Goal: Task Accomplishment & Management: Use online tool/utility

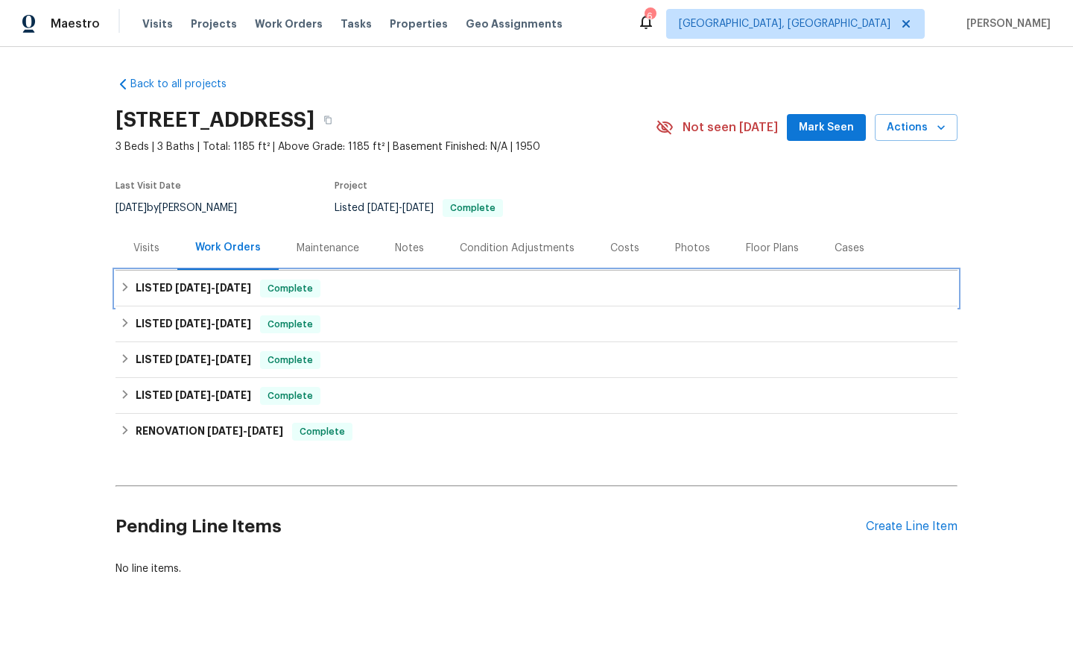
click at [285, 288] on span "Complete" at bounding box center [290, 288] width 57 height 15
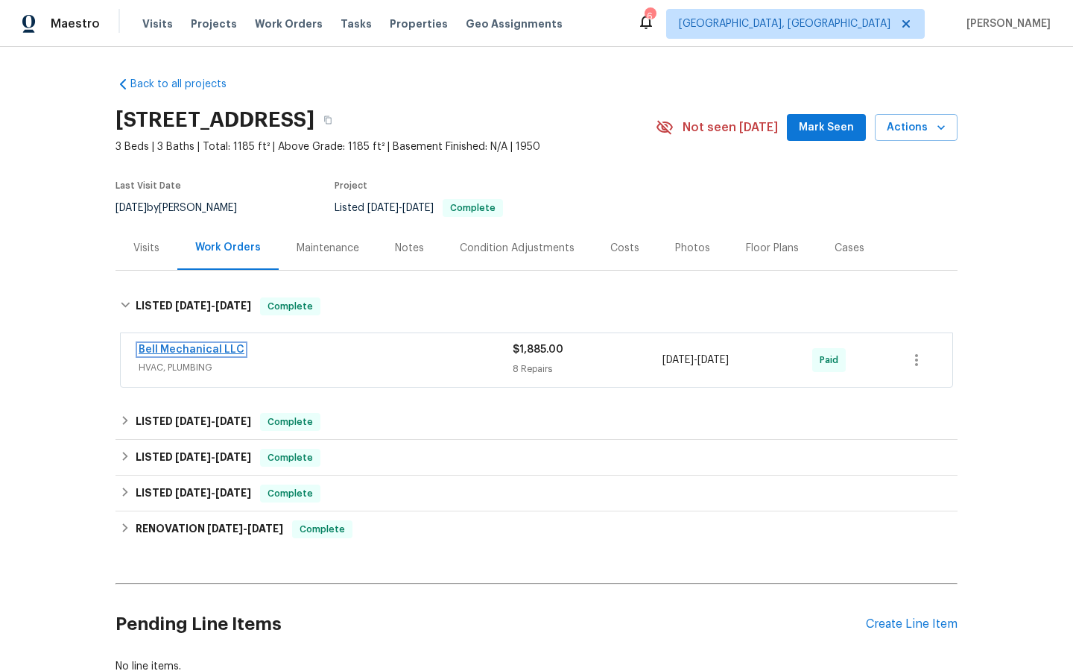
click at [207, 350] on link "Bell Mechanical LLC" at bounding box center [192, 349] width 106 height 10
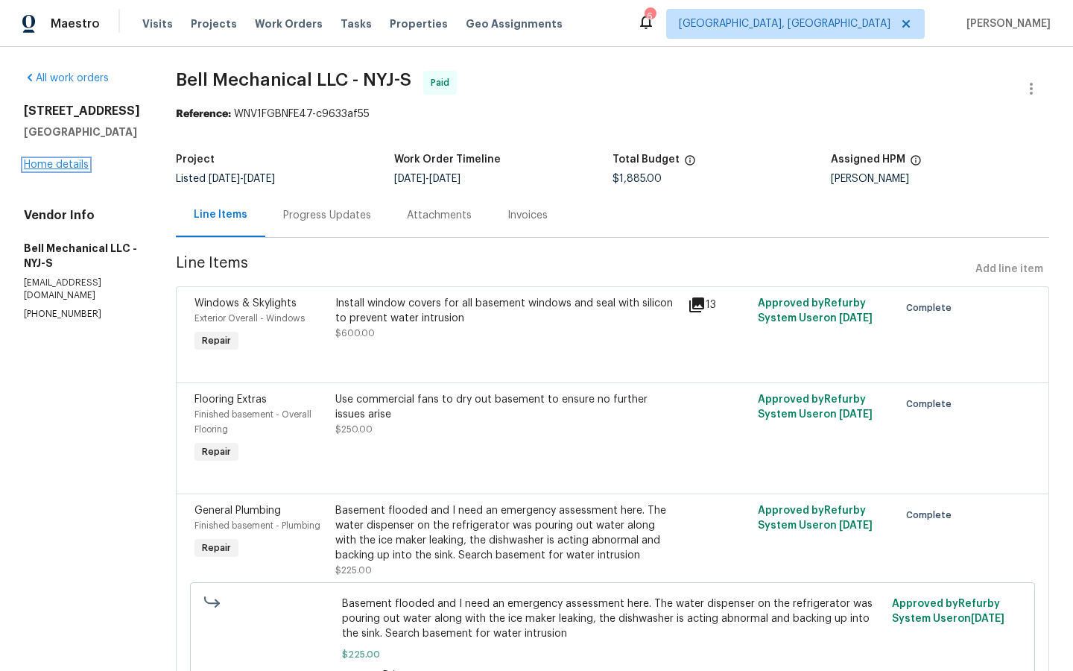
click at [54, 167] on link "Home details" at bounding box center [56, 164] width 65 height 10
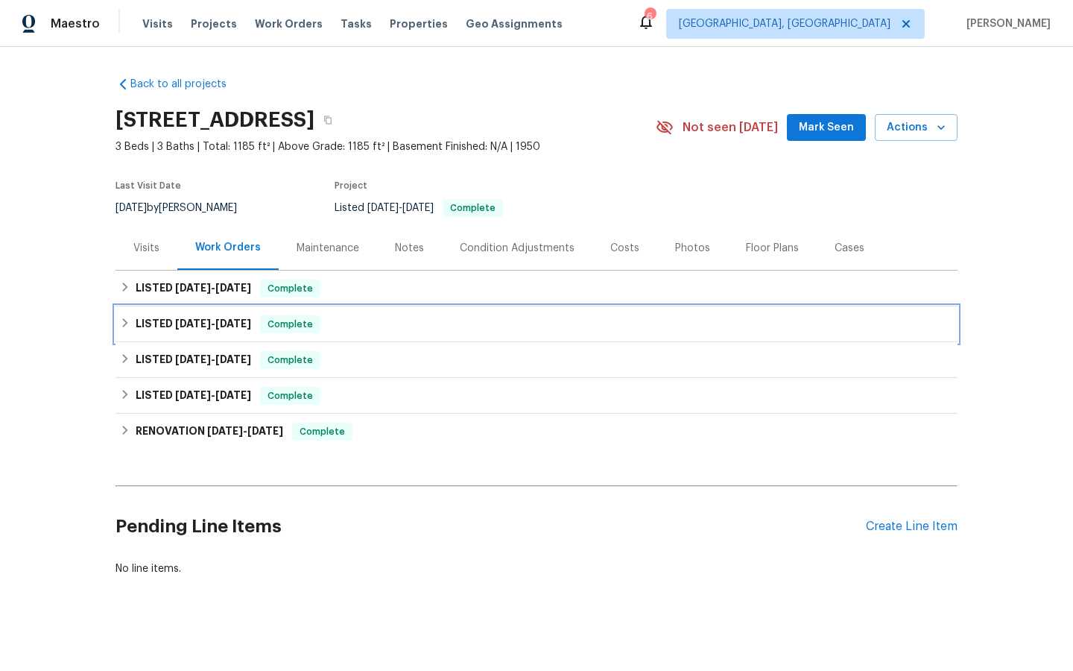
click at [297, 327] on span "Complete" at bounding box center [290, 324] width 57 height 15
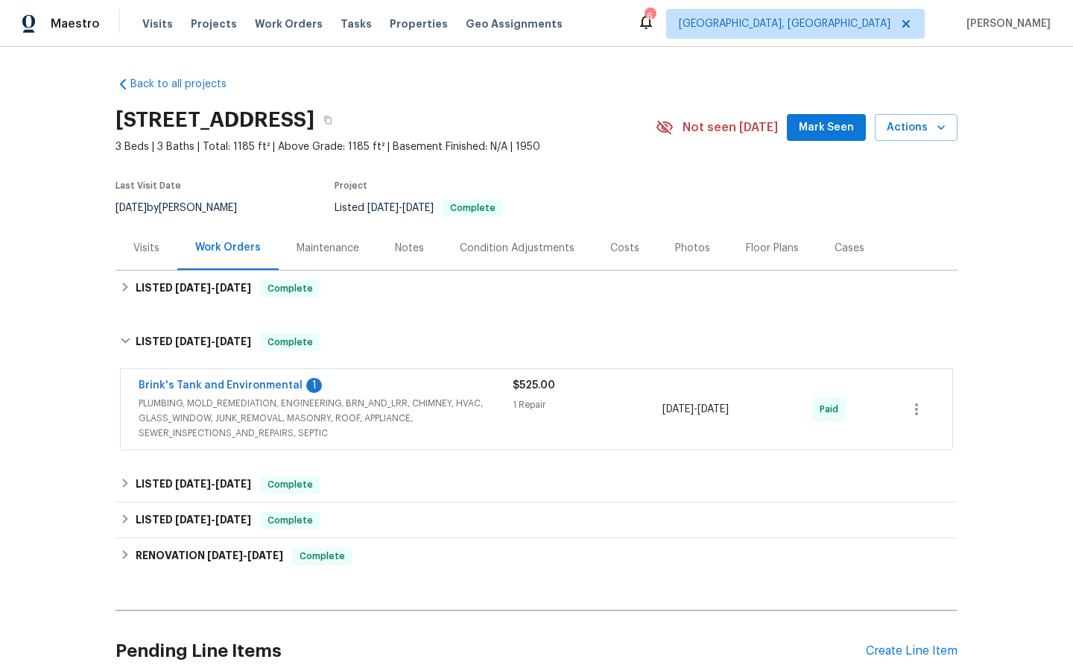
click at [534, 380] on span "$525.00" at bounding box center [534, 385] width 42 height 10
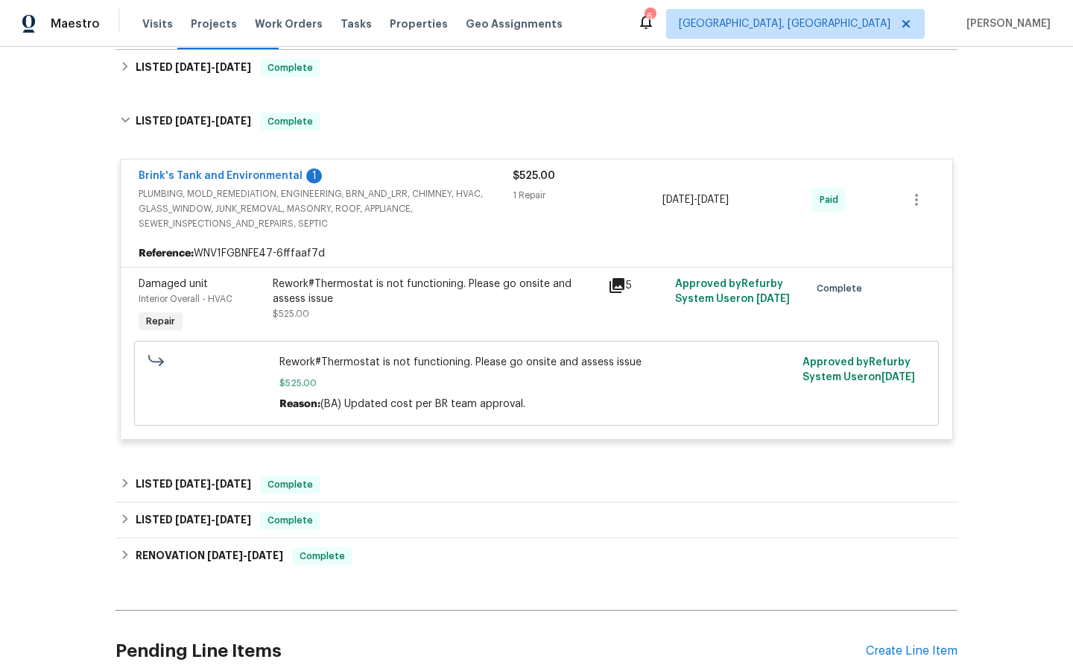
scroll to position [224, 0]
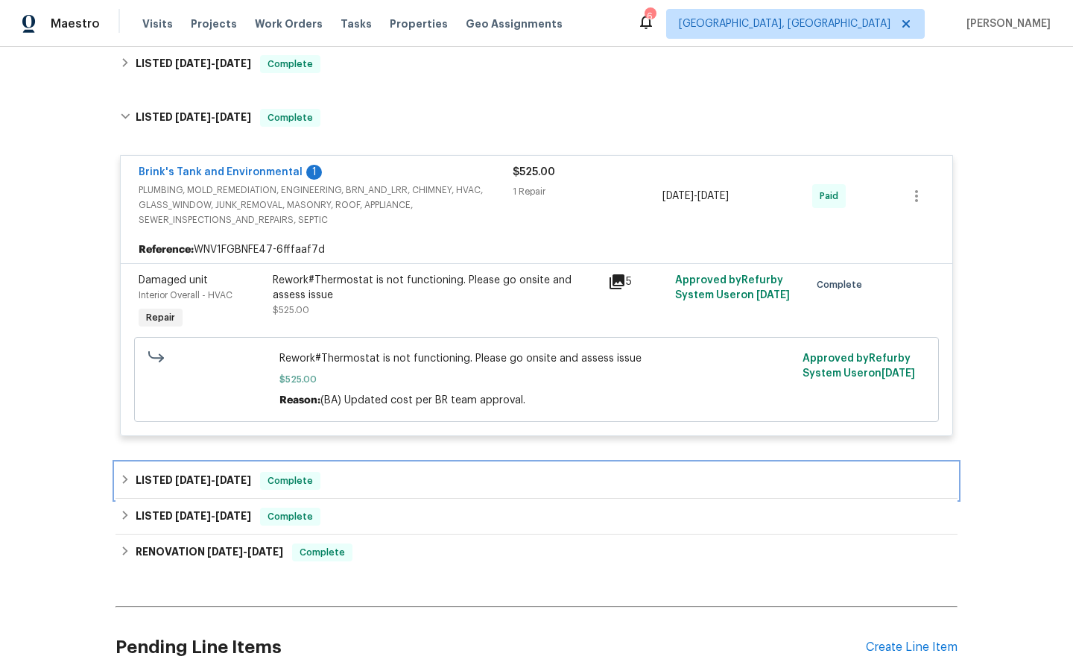
click at [289, 478] on span "Complete" at bounding box center [290, 480] width 57 height 15
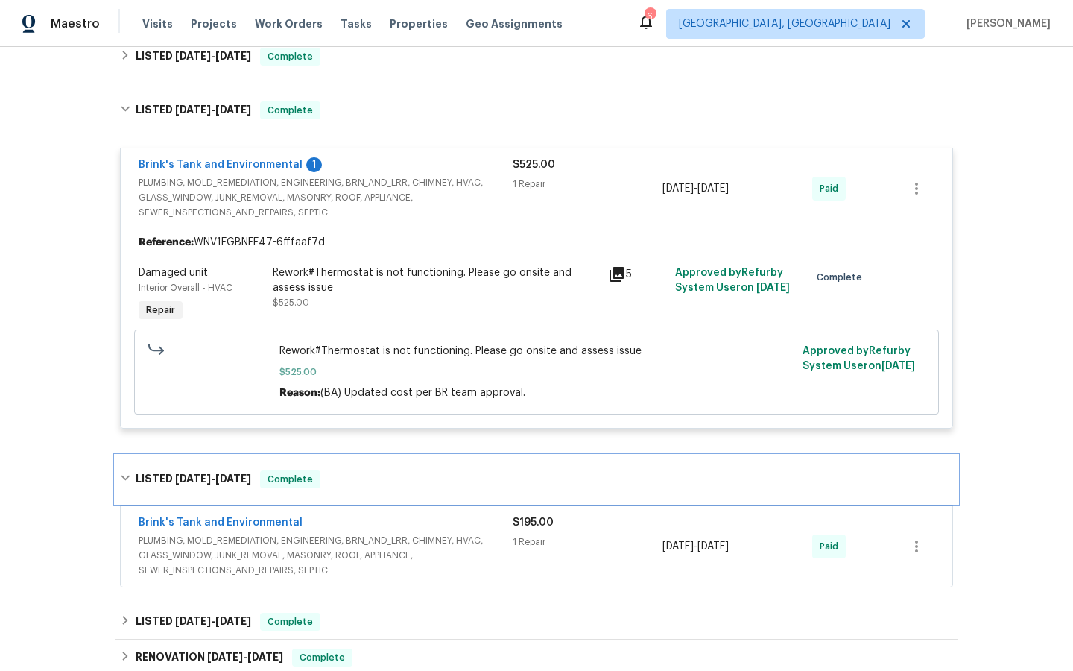
scroll to position [238, 0]
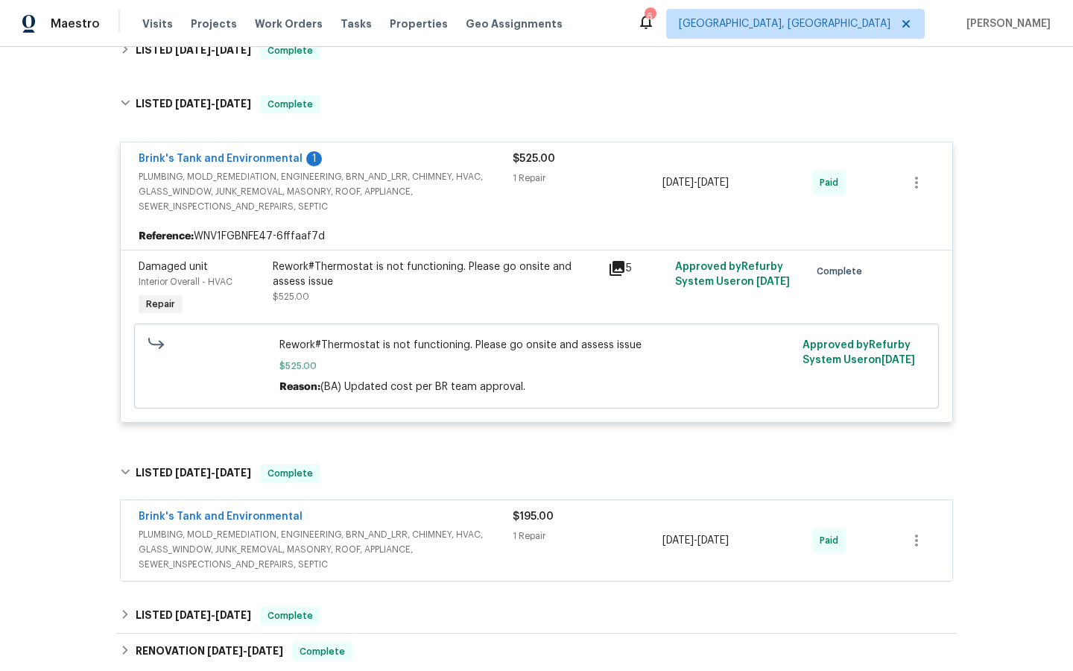
click at [527, 522] on span "$195.00" at bounding box center [533, 516] width 41 height 10
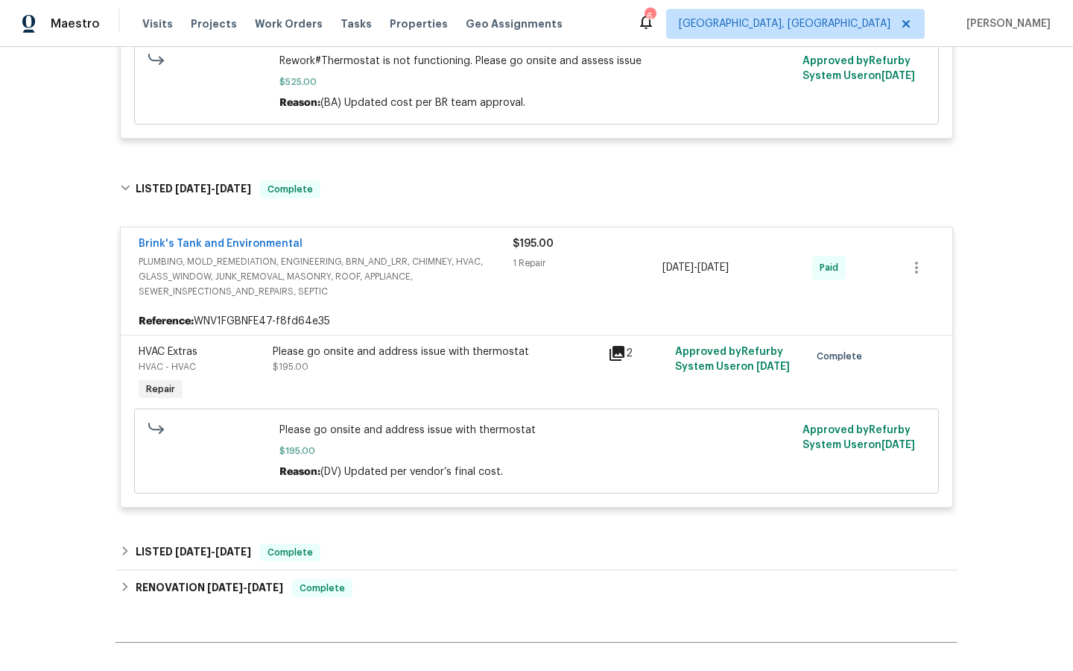
scroll to position [534, 0]
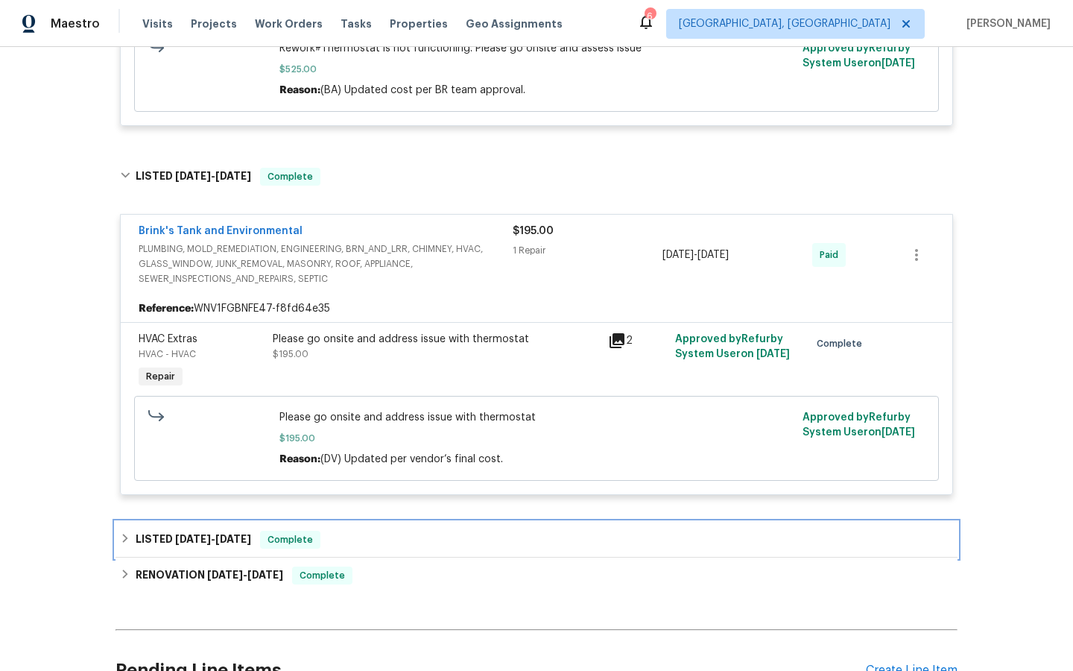
click at [298, 531] on div "LISTED [DATE] - [DATE] Complete" at bounding box center [537, 540] width 842 height 36
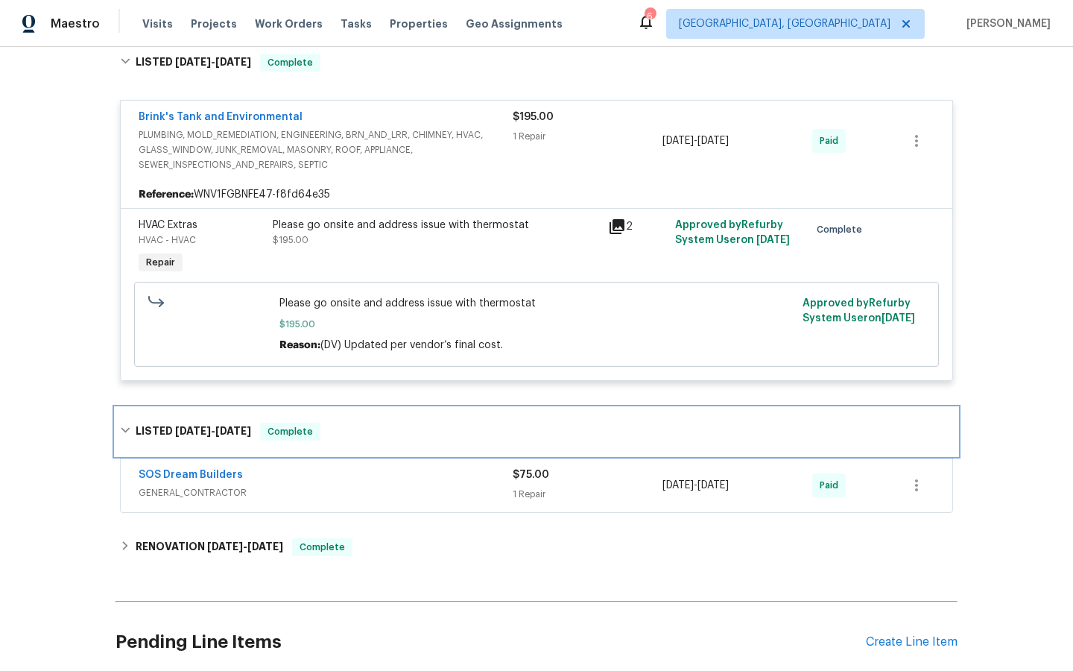
scroll to position [652, 0]
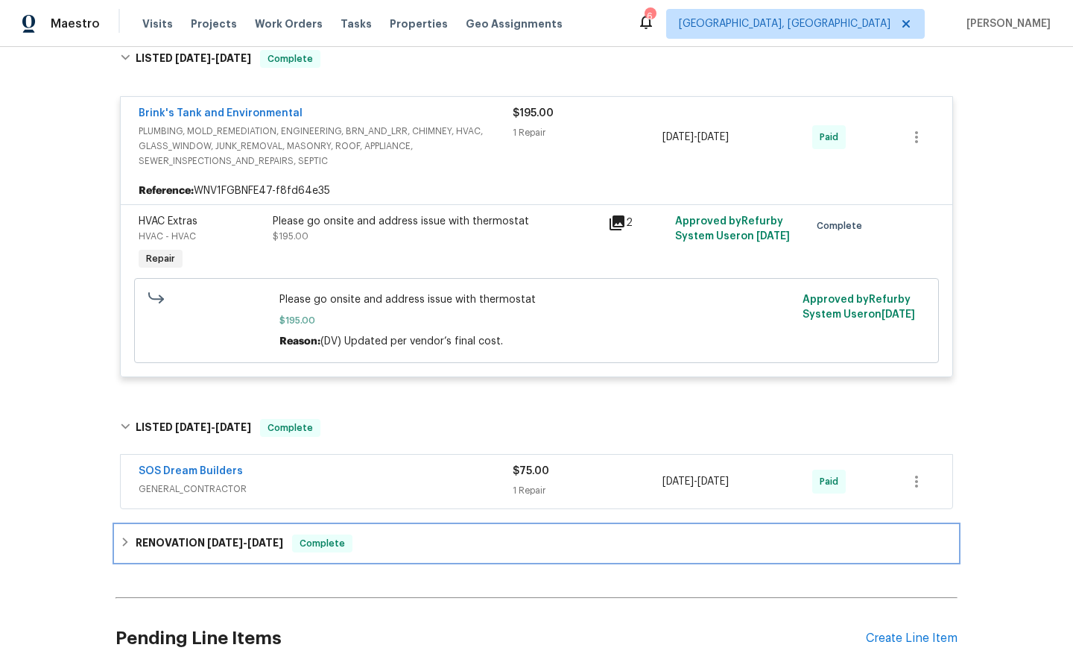
click at [311, 547] on span "Complete" at bounding box center [322, 543] width 57 height 15
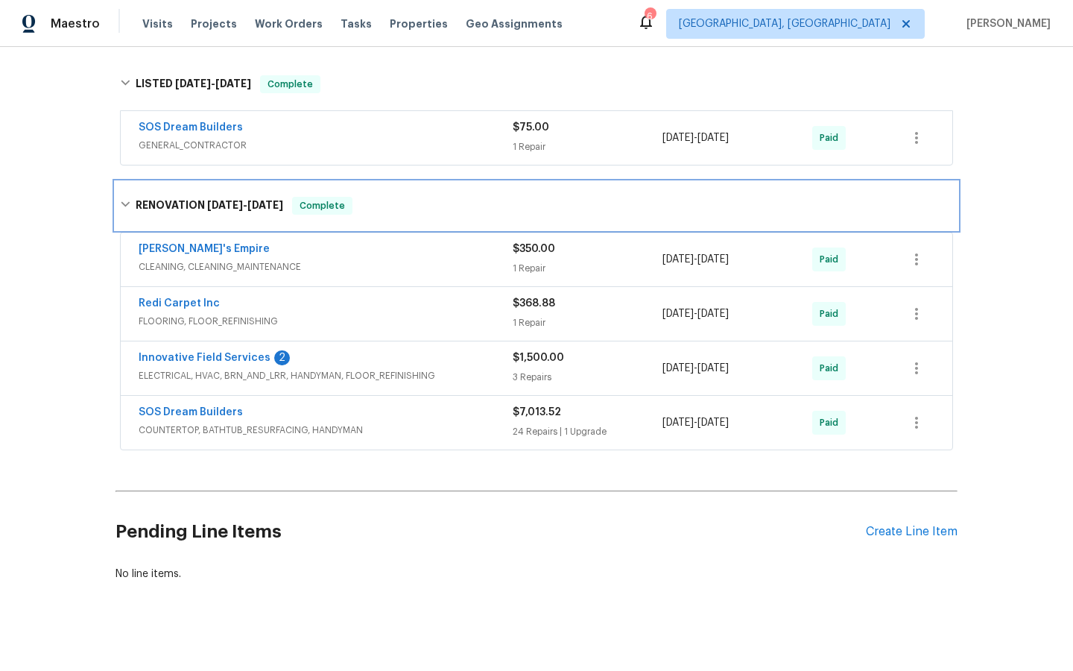
scroll to position [1003, 0]
